Goal: Transaction & Acquisition: Download file/media

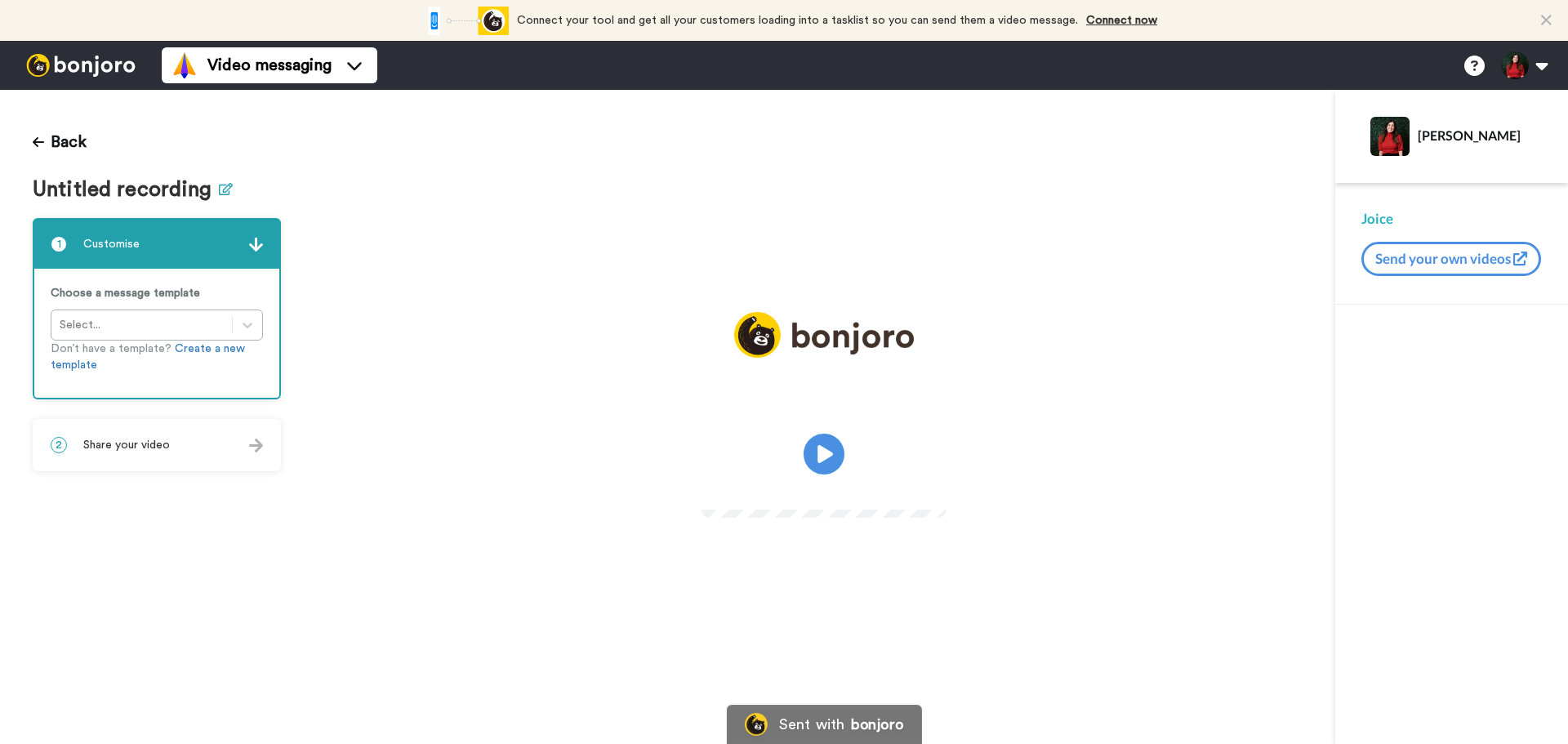
click at [222, 192] on icon at bounding box center [226, 188] width 13 height 12
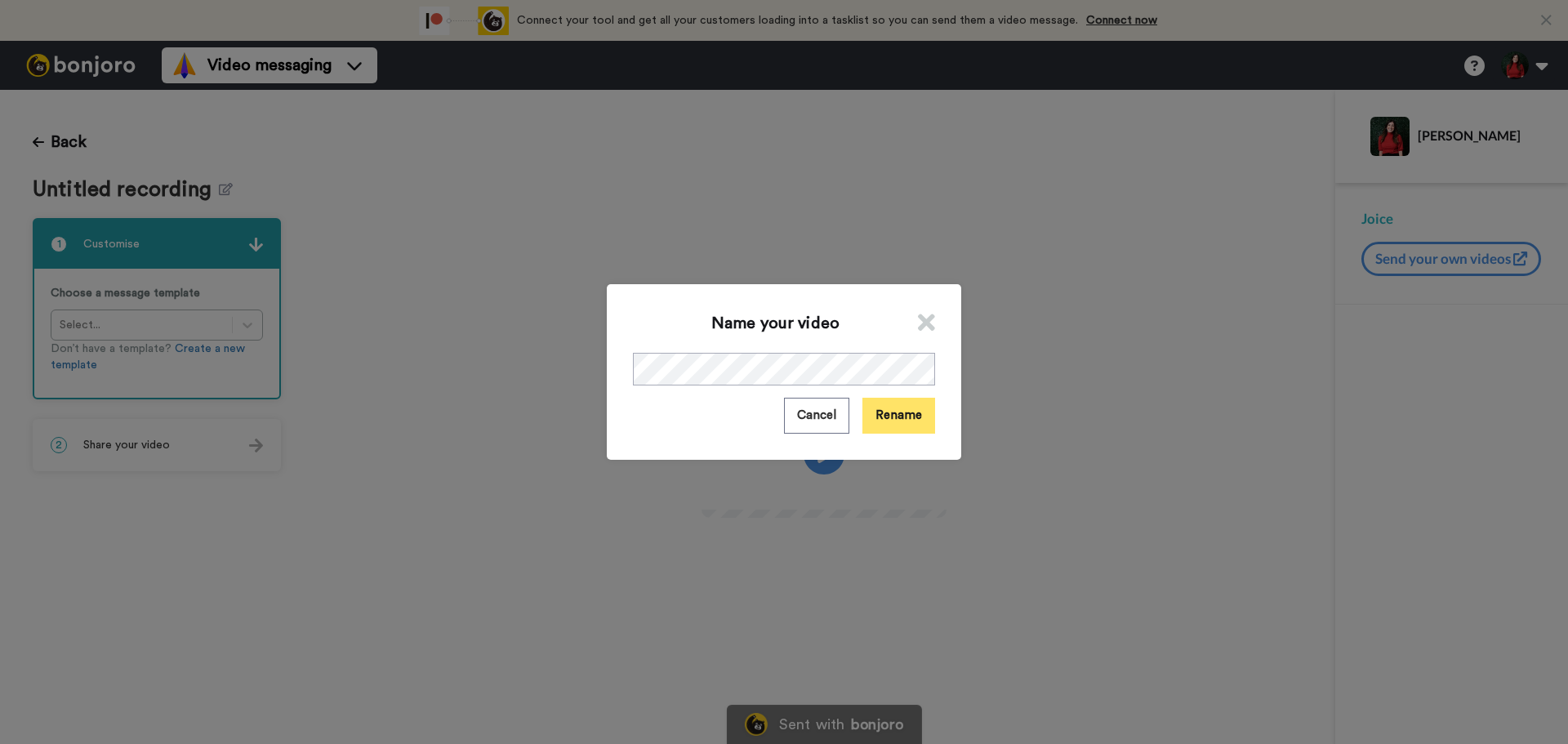
click at [911, 422] on button "Rename" at bounding box center [899, 415] width 73 height 36
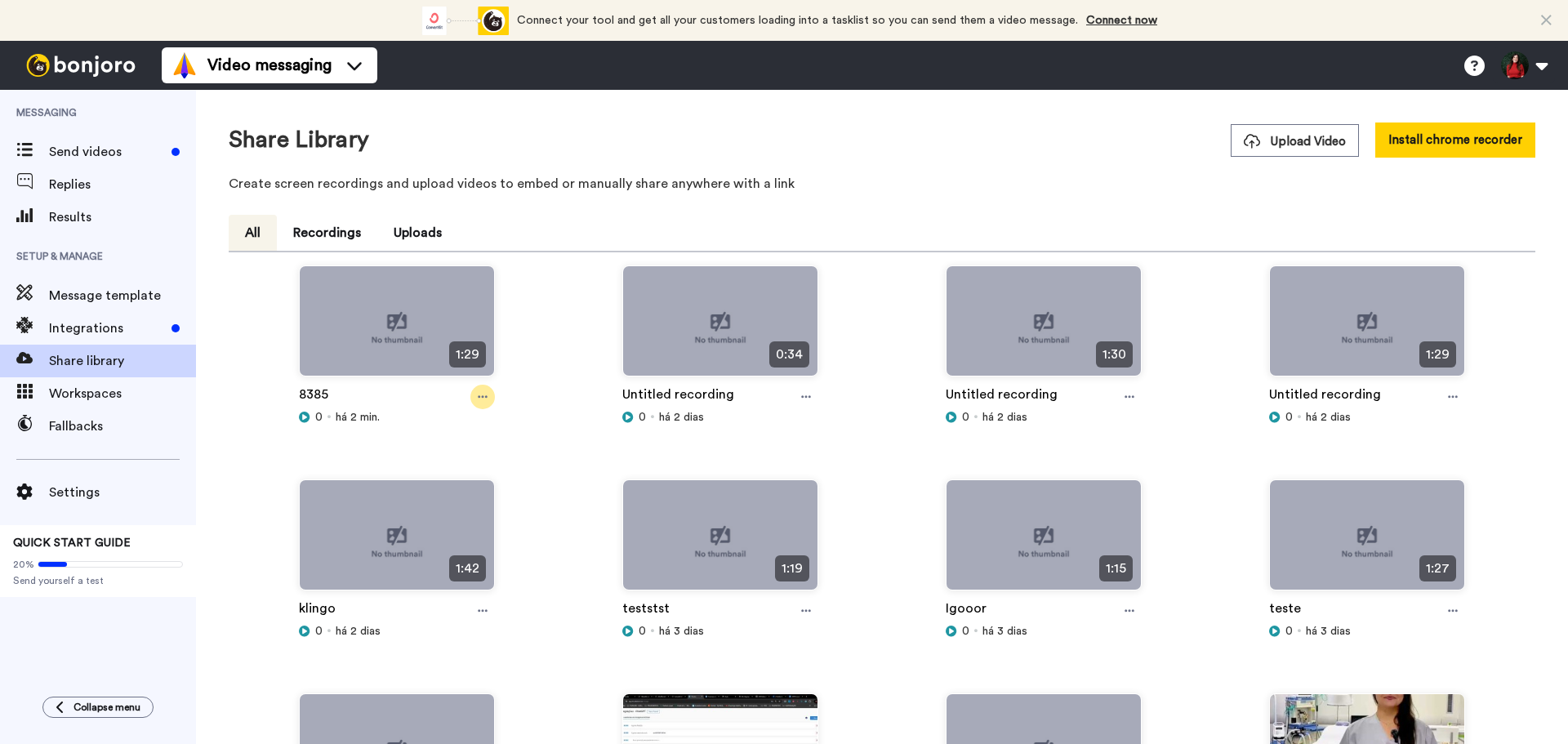
click at [478, 391] on icon at bounding box center [482, 397] width 10 height 12
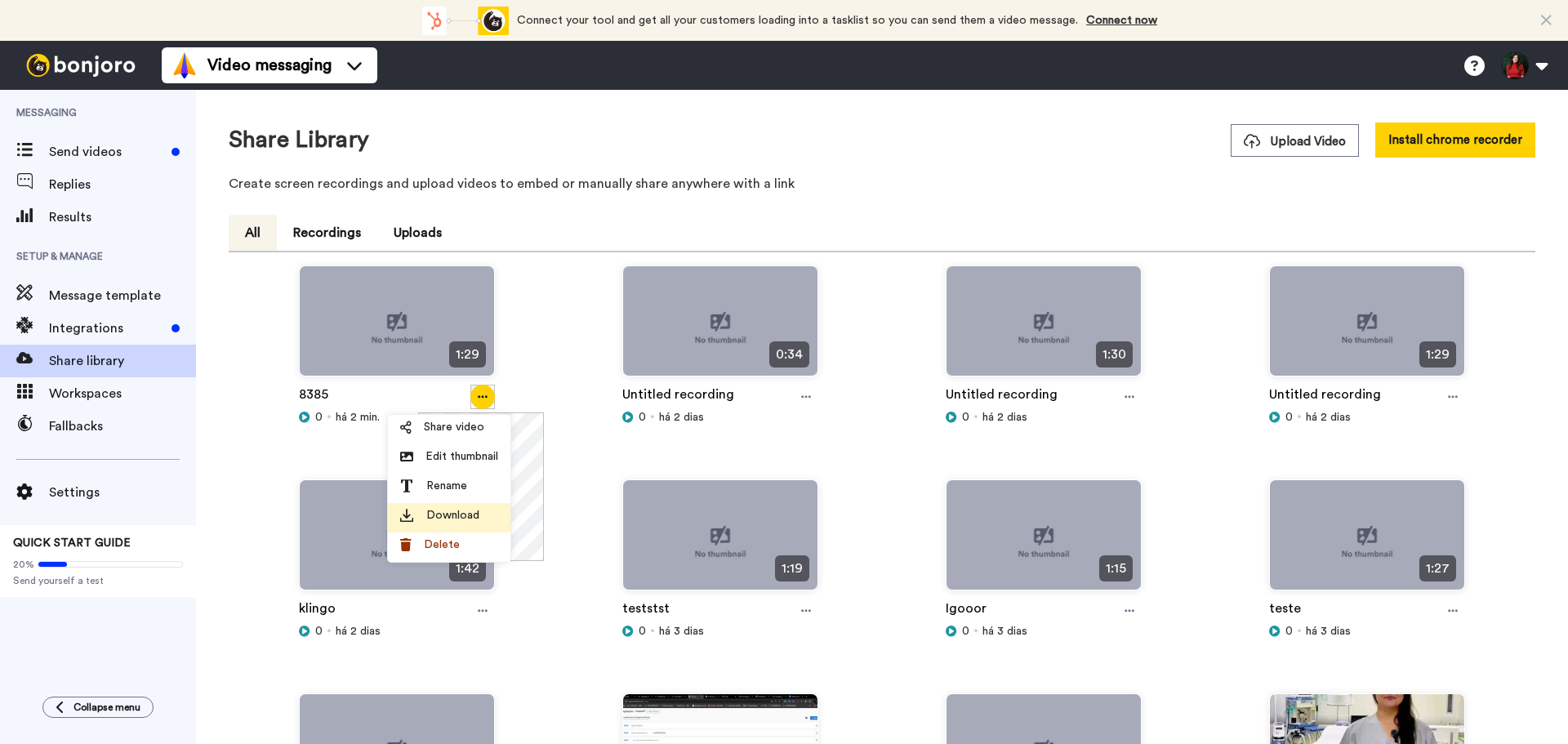
click at [454, 519] on span "Download" at bounding box center [453, 515] width 53 height 16
